Goal: Find specific page/section: Find specific page/section

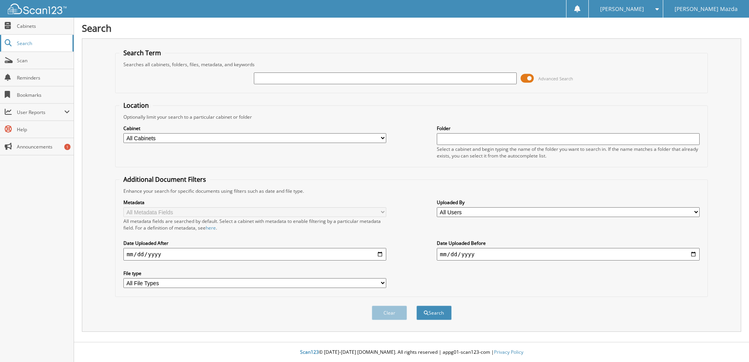
click at [21, 46] on span "Search" at bounding box center [43, 43] width 52 height 7
click at [264, 82] on input "text" at bounding box center [385, 78] width 263 height 12
type input "U14062"
click at [416, 305] on button "Search" at bounding box center [433, 312] width 35 height 14
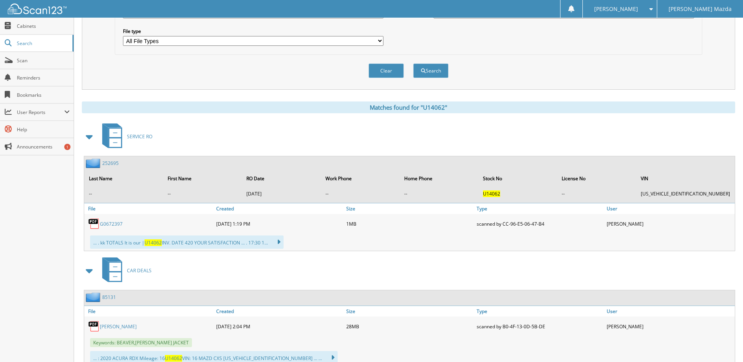
scroll to position [313, 0]
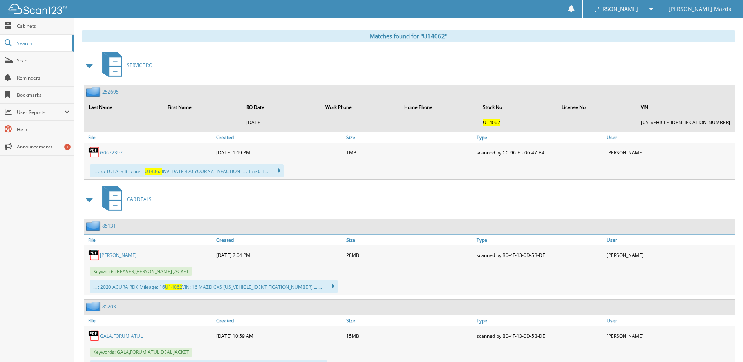
click at [114, 154] on link "G0672397" at bounding box center [111, 152] width 23 height 7
